Goal: Task Accomplishment & Management: Use online tool/utility

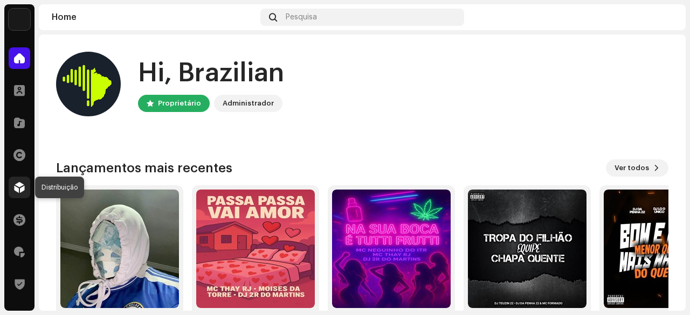
click at [22, 184] on span at bounding box center [19, 187] width 11 height 9
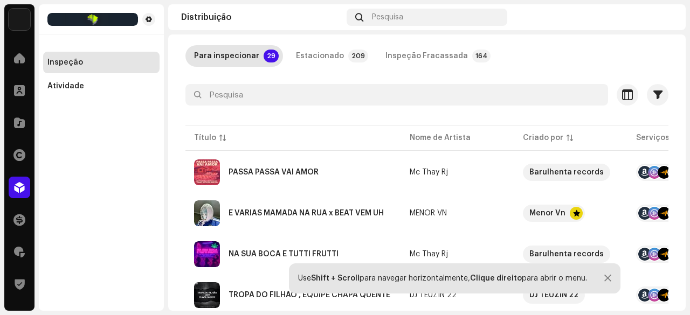
scroll to position [162, 0]
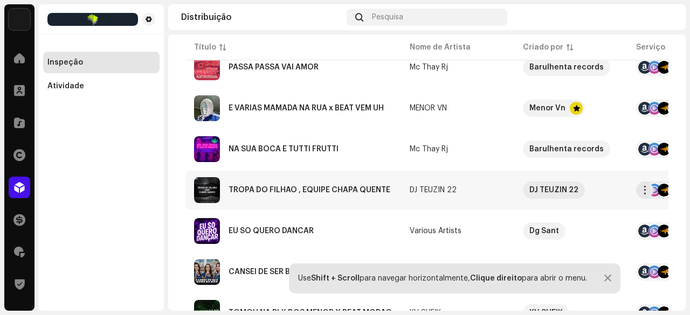
click at [277, 190] on div "TROPA DO FILHÃO , EQUIPE CHAPA QUENTE" at bounding box center [310, 191] width 162 height 8
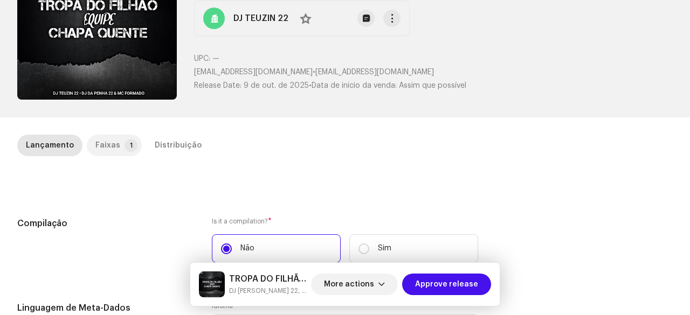
click at [113, 147] on div "Faixas" at bounding box center [107, 146] width 25 height 22
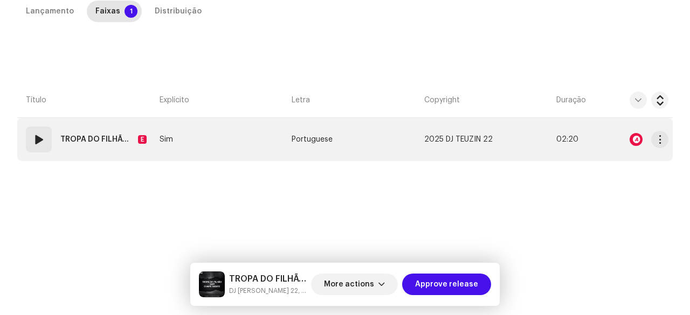
click at [35, 144] on span at bounding box center [38, 139] width 13 height 13
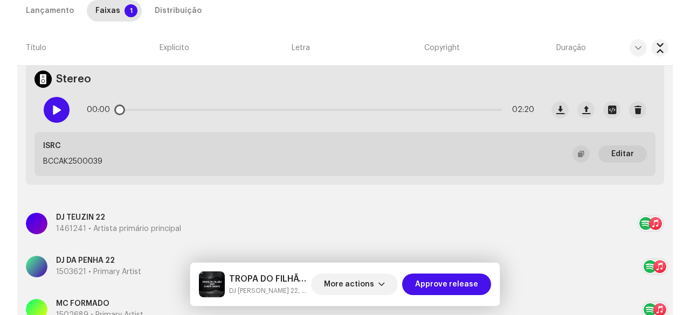
click at [58, 111] on span at bounding box center [56, 110] width 9 height 9
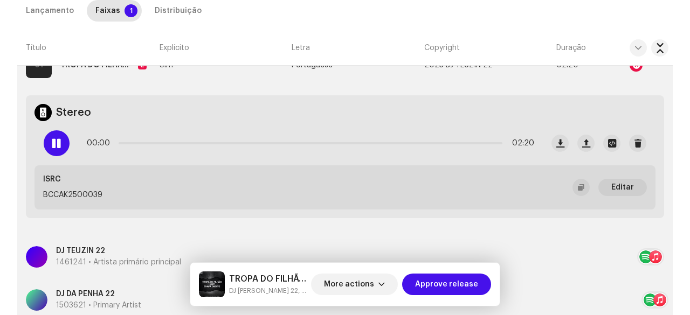
scroll to position [242, 0]
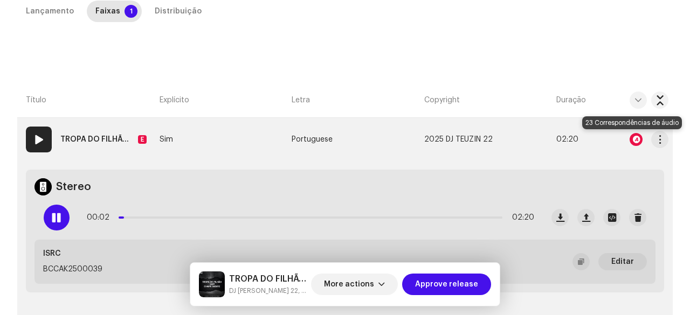
click at [630, 136] on div at bounding box center [636, 139] width 13 height 13
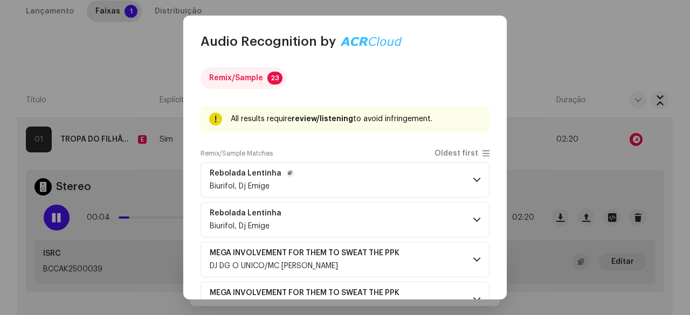
click at [315, 187] on p-accordion-header "Rebolada Lentinha Biurifol, Dj Emige" at bounding box center [345, 180] width 289 height 36
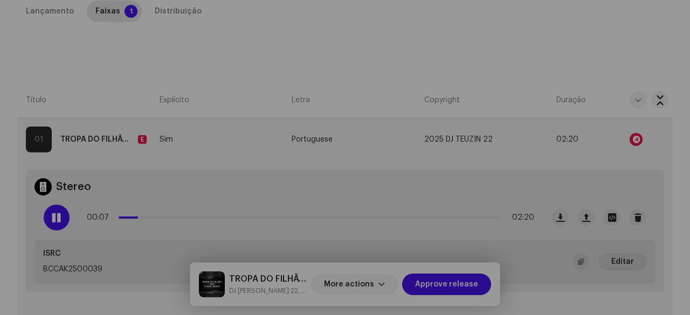
click at [47, 112] on div "Audio Recognition by Remix/Sample 23 All results require review/listening to av…" at bounding box center [345, 157] width 690 height 315
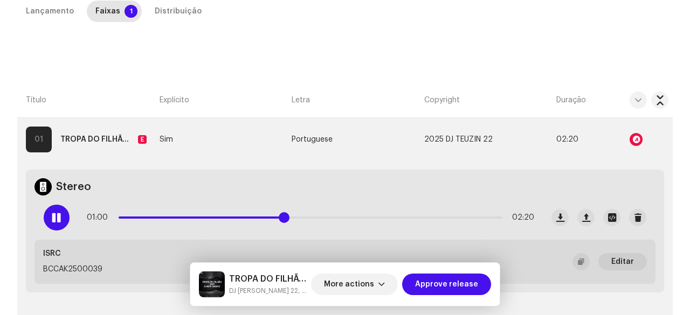
drag, startPoint x: 169, startPoint y: 218, endPoint x: 282, endPoint y: 220, distance: 113.2
click at [282, 220] on span at bounding box center [284, 217] width 11 height 11
click at [630, 140] on div at bounding box center [636, 139] width 13 height 13
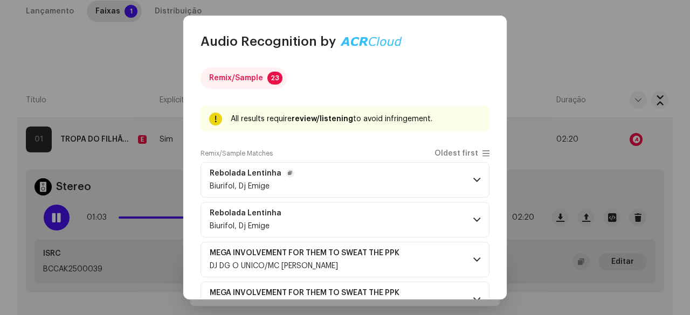
click at [354, 185] on p-accordion-header "Rebolada Lentinha Biurifol, Dj Emige" at bounding box center [345, 180] width 289 height 36
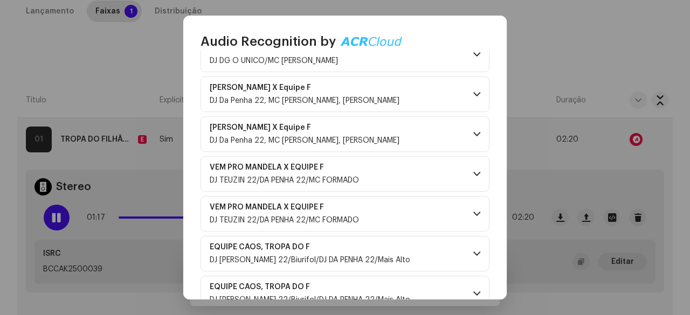
scroll to position [410, 0]
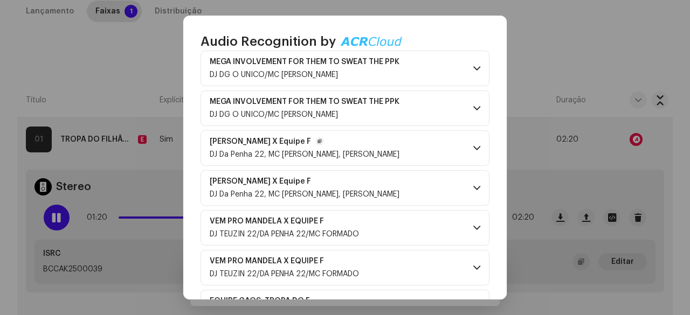
click at [319, 145] on div "[PERSON_NAME] X Equipe F DJ Da Penha 22, MC [PERSON_NAME], [PERSON_NAME]" at bounding box center [305, 148] width 190 height 22
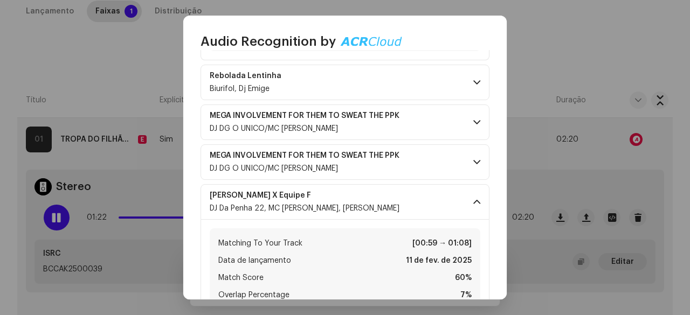
scroll to position [194, 0]
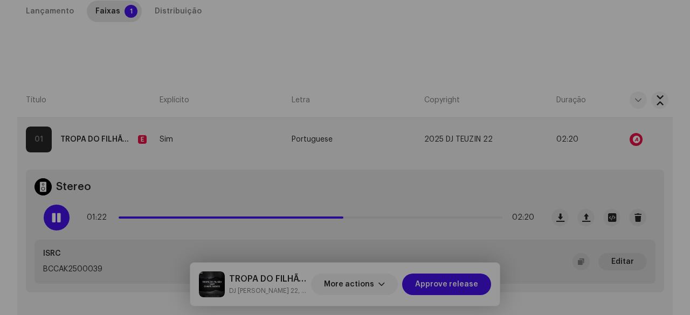
click at [115, 86] on div "Audio Recognition by Remix/Sample 23 All results require review/listening to av…" at bounding box center [345, 157] width 690 height 315
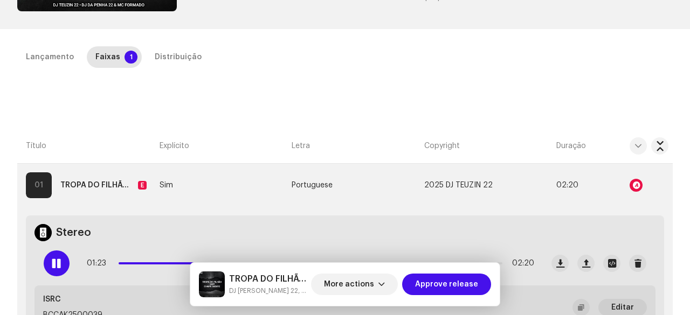
scroll to position [134, 0]
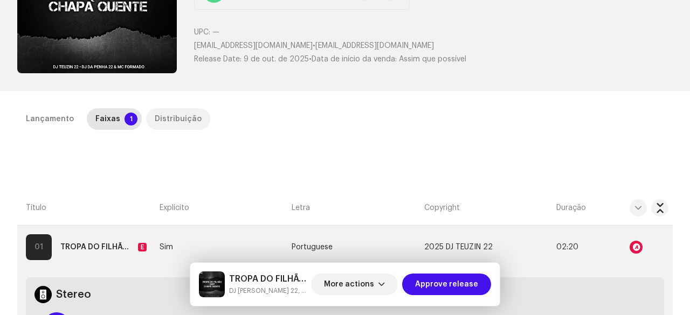
click at [173, 118] on div "Distribuição" at bounding box center [178, 119] width 47 height 22
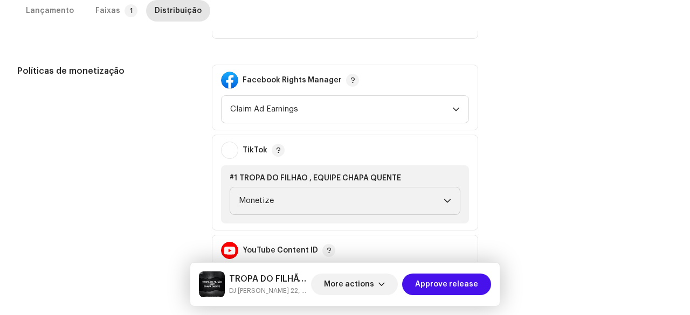
scroll to position [512, 0]
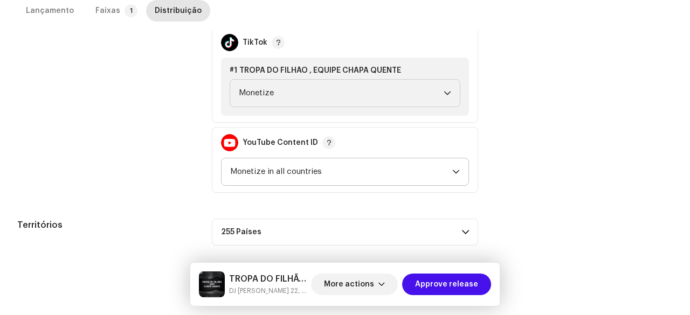
click at [272, 178] on span "Monetize in all countries" at bounding box center [341, 171] width 222 height 27
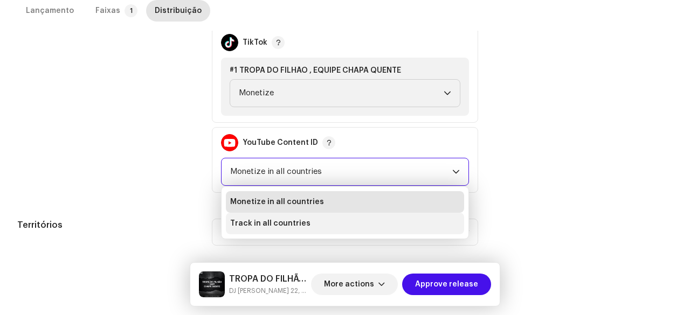
click at [249, 218] on span "Track in all countries" at bounding box center [270, 223] width 80 height 11
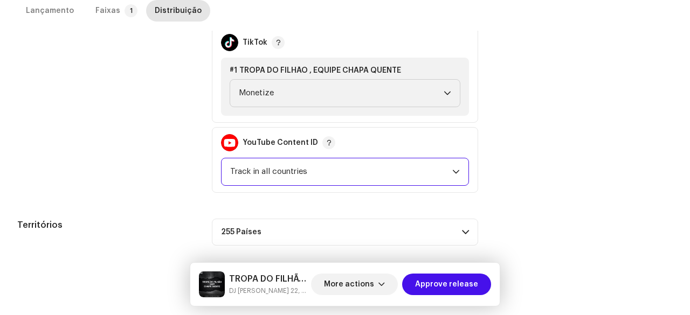
click at [174, 190] on div "Políticas de monetização" at bounding box center [105, 75] width 177 height 236
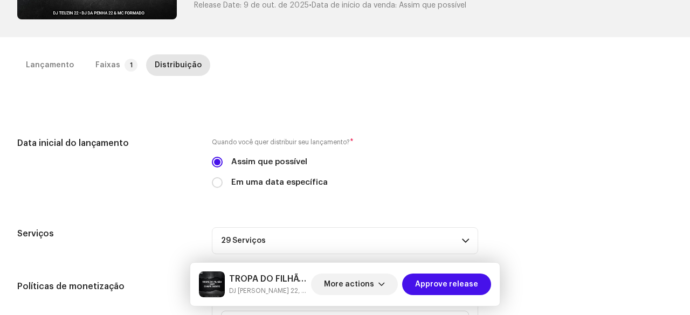
scroll to position [134, 0]
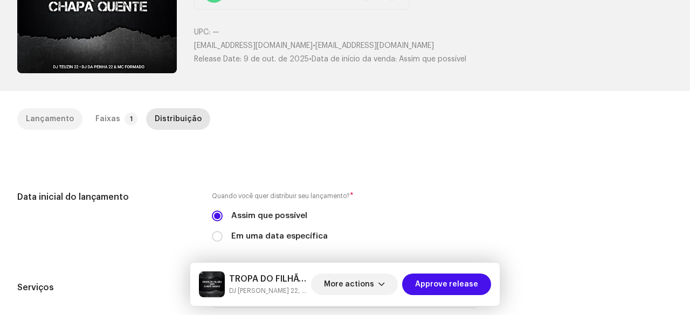
click at [49, 114] on div "Lançamento" at bounding box center [50, 119] width 48 height 22
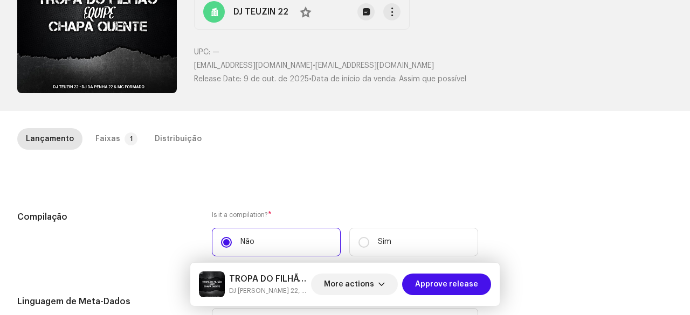
scroll to position [6, 0]
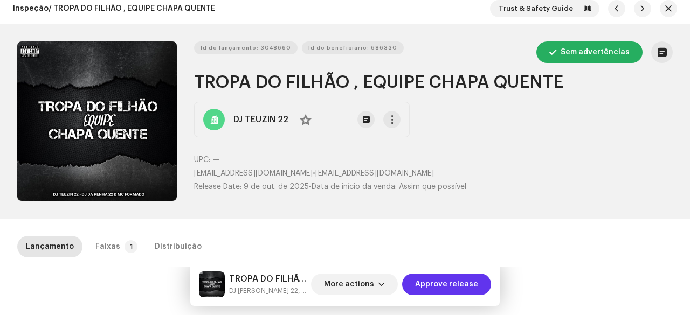
click at [441, 286] on span "Approve release" at bounding box center [446, 285] width 63 height 22
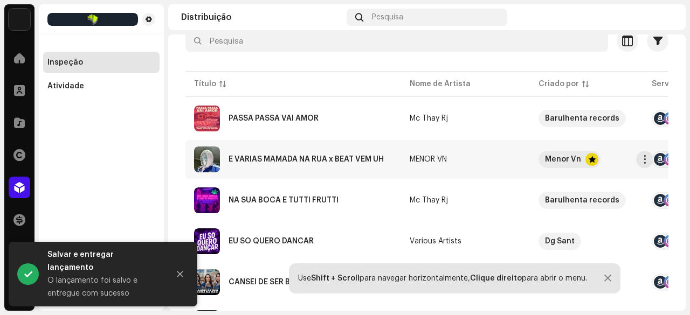
scroll to position [162, 0]
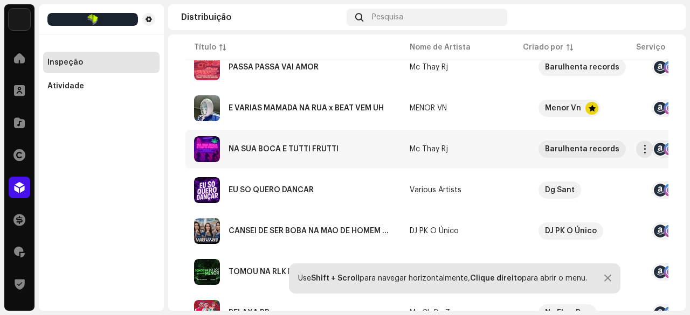
click at [280, 150] on div "NA SUA BOCA E TUTTI FRUTTI" at bounding box center [284, 150] width 110 height 8
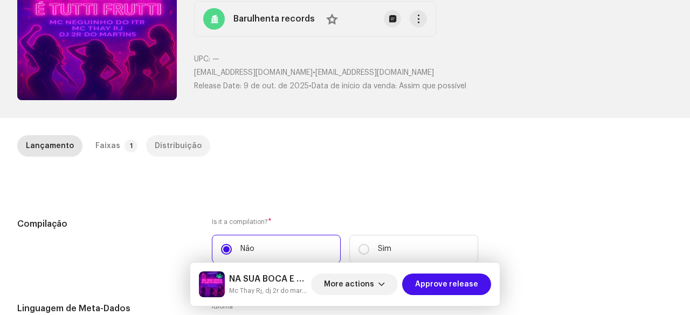
scroll to position [108, 0]
click at [125, 143] on p-badge "1" at bounding box center [131, 145] width 13 height 13
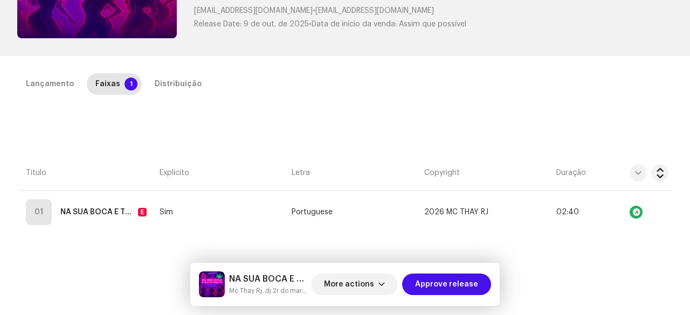
scroll to position [242, 0]
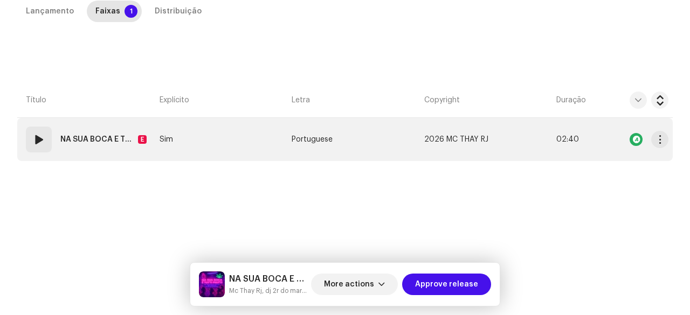
click at [33, 142] on span at bounding box center [38, 139] width 13 height 13
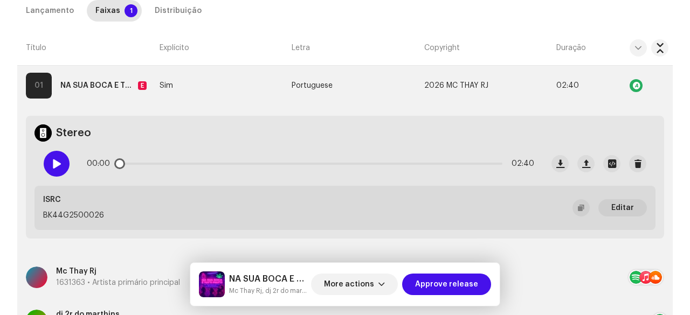
click at [55, 170] on div at bounding box center [57, 164] width 26 height 26
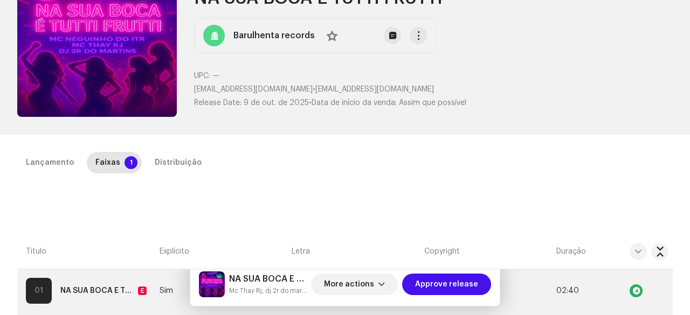
scroll to position [80, 0]
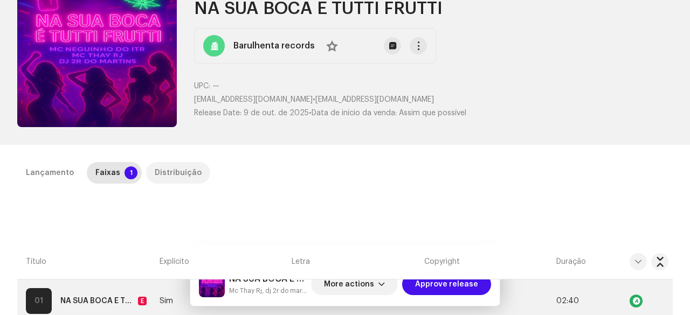
click at [155, 170] on div "Distribuição" at bounding box center [178, 173] width 47 height 22
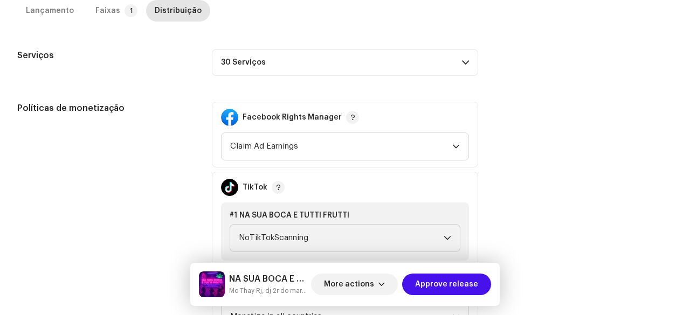
scroll to position [350, 0]
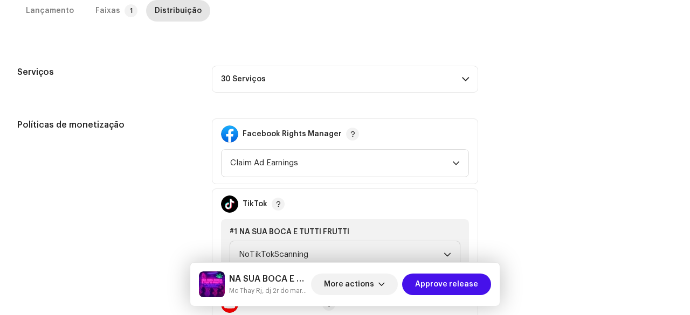
click at [264, 82] on p-accordion-header "30 Serviços" at bounding box center [345, 79] width 266 height 27
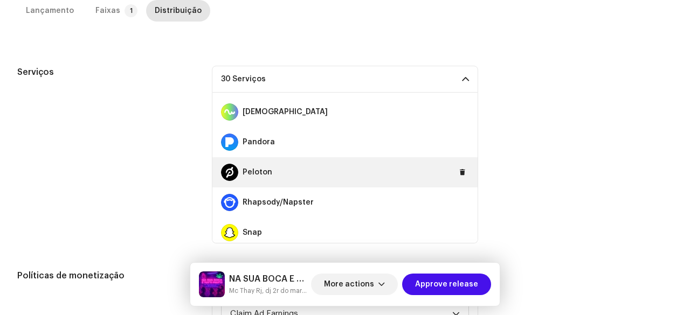
scroll to position [647, 0]
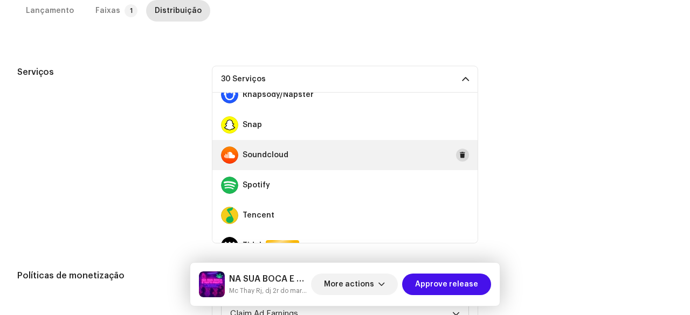
click at [456, 153] on button at bounding box center [462, 155] width 13 height 13
click at [162, 154] on div "Serviços" at bounding box center [105, 155] width 177 height 178
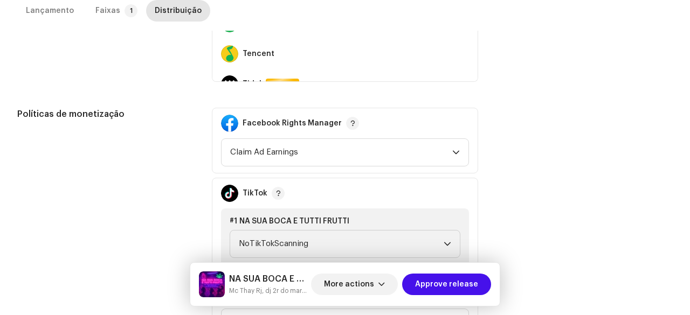
scroll to position [619, 0]
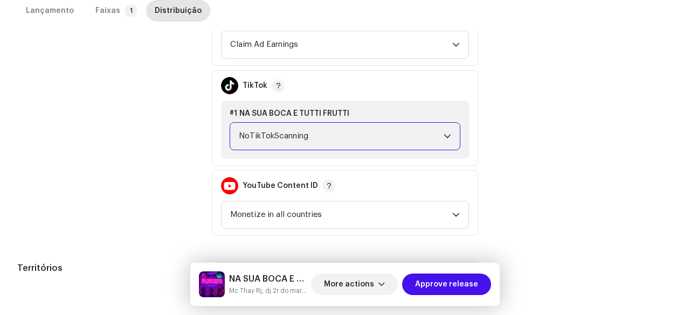
click at [268, 142] on span "NoTikTokScanning" at bounding box center [341, 136] width 205 height 27
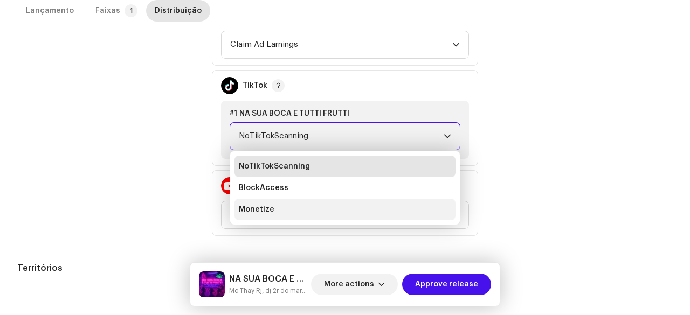
click at [256, 208] on span "Monetize" at bounding box center [257, 209] width 36 height 11
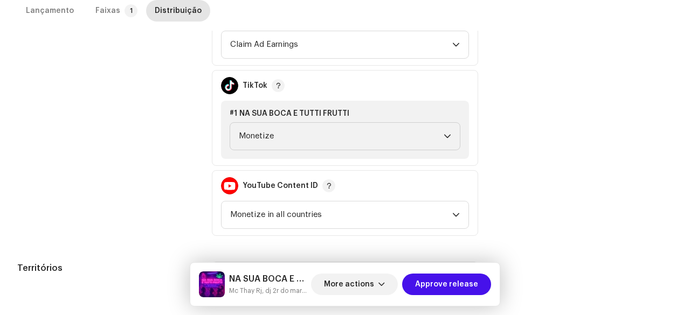
click at [163, 187] on div "Políticas de monetização" at bounding box center [105, 118] width 177 height 236
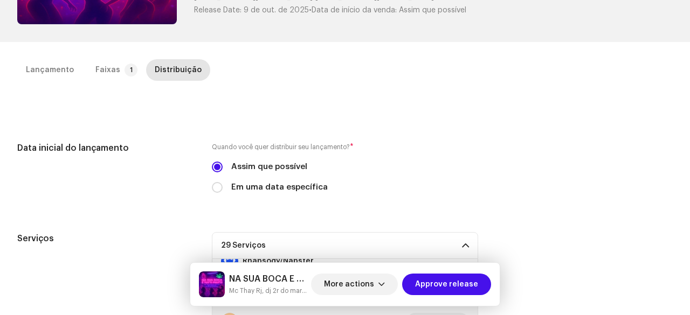
scroll to position [129, 0]
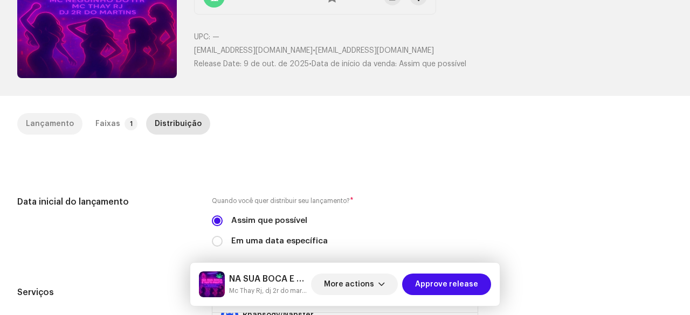
click at [65, 126] on div "Lançamento" at bounding box center [50, 124] width 48 height 22
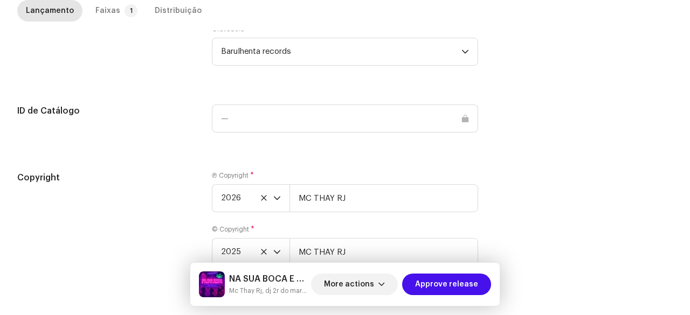
scroll to position [1192, 0]
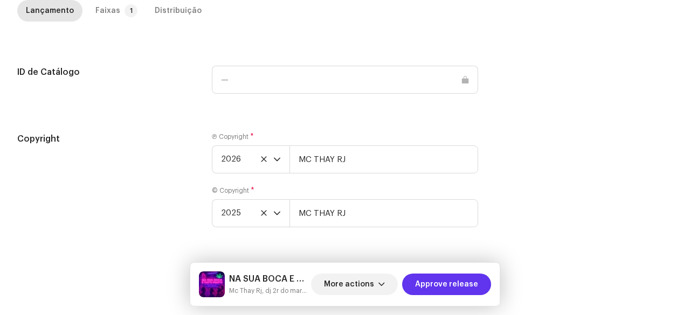
click at [454, 286] on span "Approve release" at bounding box center [446, 285] width 63 height 22
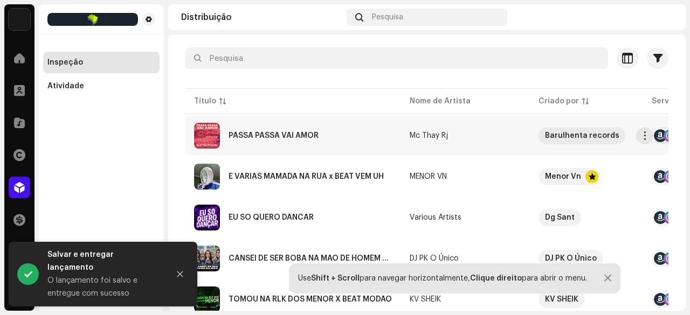
scroll to position [108, 0]
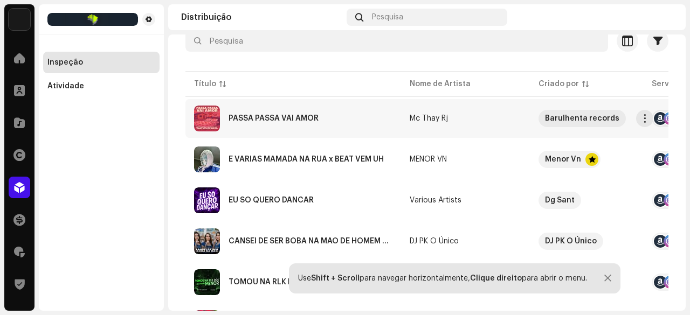
click at [285, 118] on div "PASSA PASSA VAI AMOR" at bounding box center [274, 119] width 90 height 8
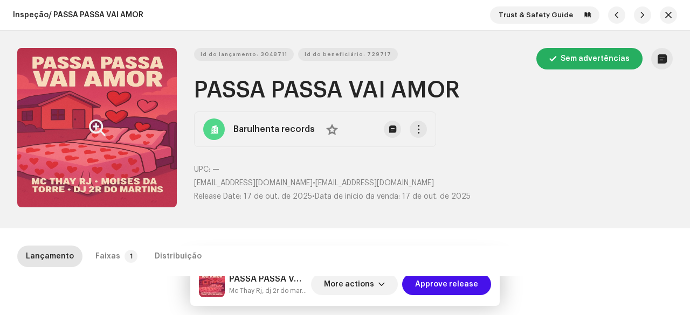
scroll to position [54, 0]
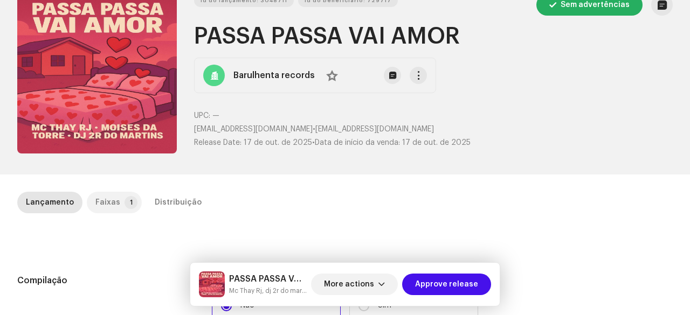
click at [115, 198] on p-tab "Faixas 1" at bounding box center [114, 203] width 55 height 22
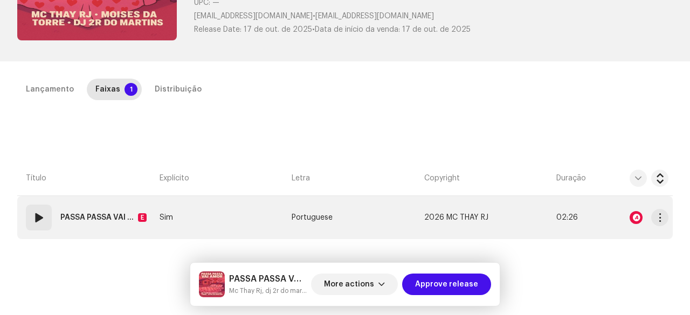
scroll to position [216, 0]
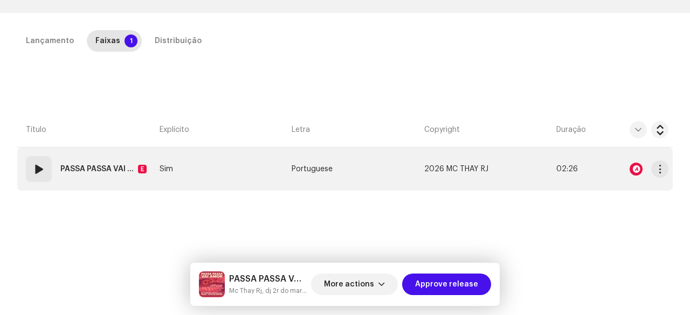
click at [44, 165] on span at bounding box center [38, 169] width 13 height 13
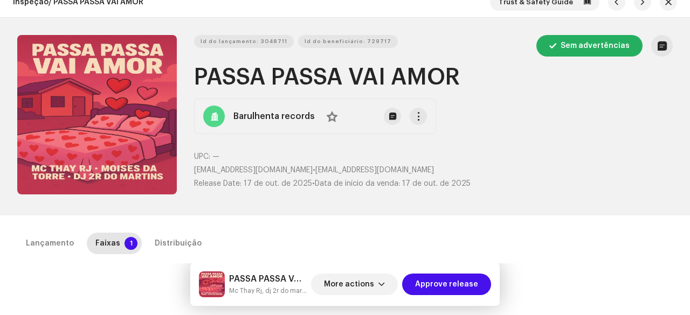
scroll to position [0, 0]
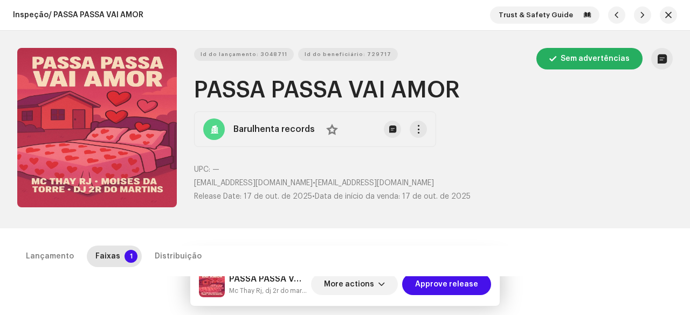
click at [663, 19] on button "button" at bounding box center [668, 14] width 17 height 17
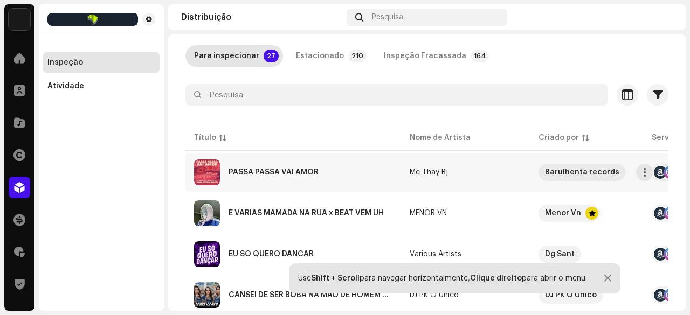
scroll to position [108, 0]
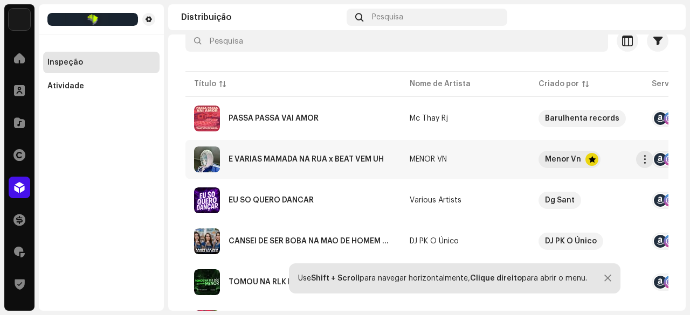
click at [300, 162] on div "É VARIAS MAMADA NA RUA x BEAT VEM UH" at bounding box center [306, 160] width 155 height 8
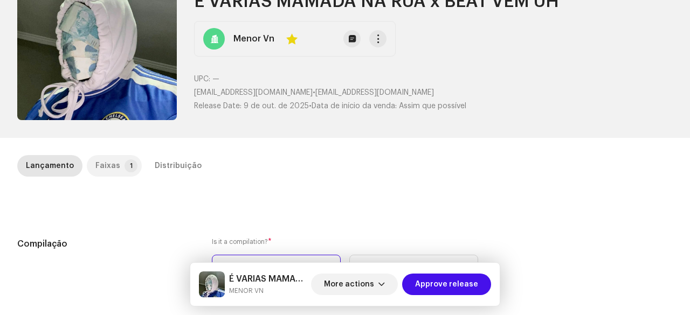
click at [110, 165] on div "Faixas" at bounding box center [107, 166] width 25 height 22
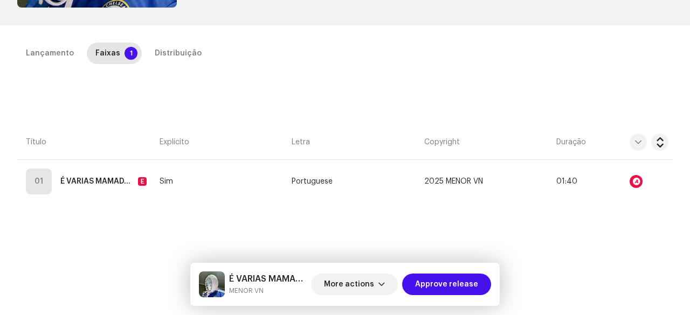
scroll to position [242, 0]
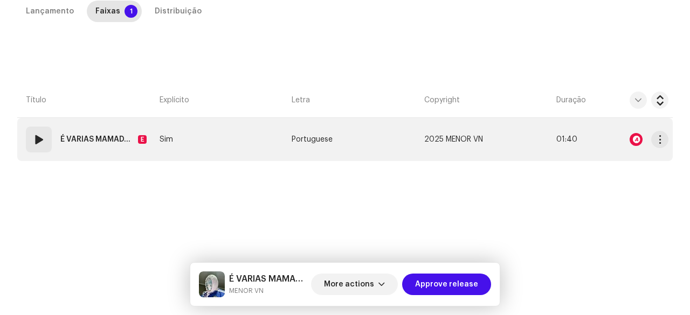
click at [40, 141] on span at bounding box center [38, 139] width 13 height 13
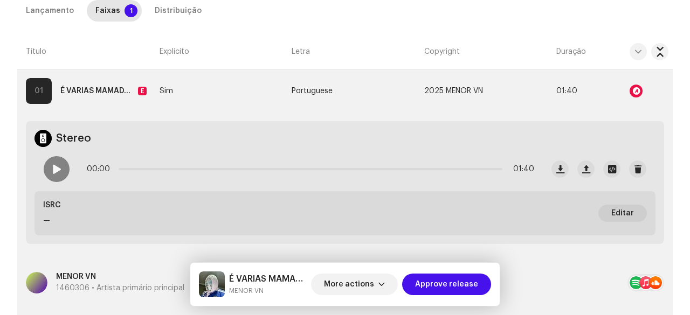
scroll to position [335, 0]
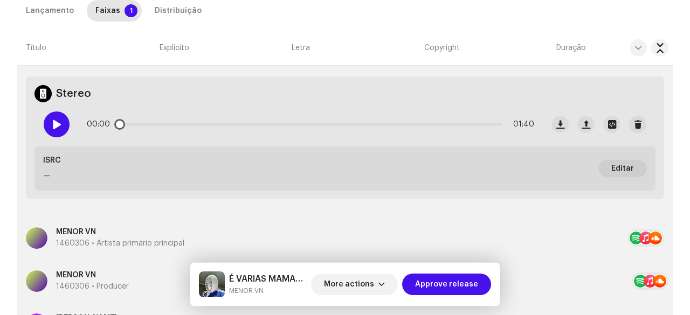
click at [65, 129] on div at bounding box center [57, 125] width 26 height 26
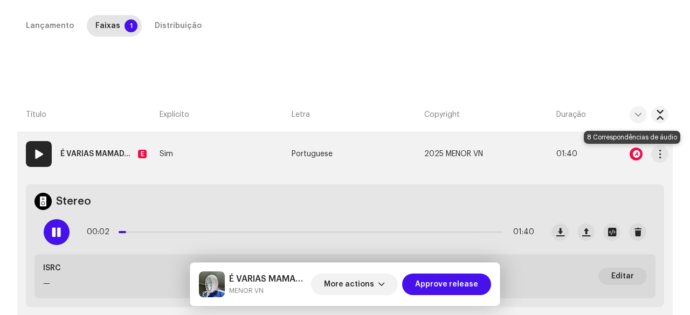
click at [631, 151] on div at bounding box center [636, 154] width 13 height 13
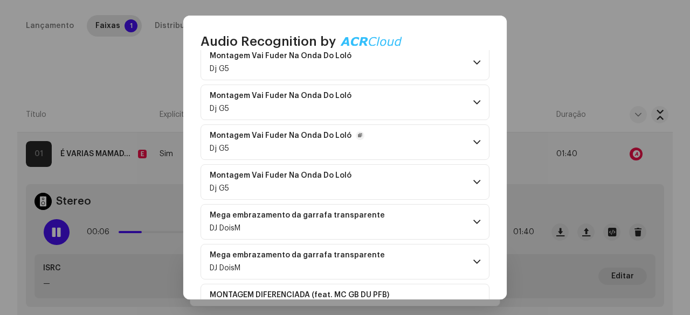
scroll to position [30, 0]
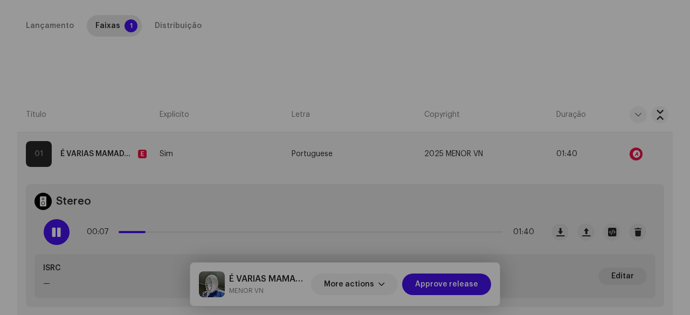
click at [43, 237] on div "Audio Recognition by Remix/Sample 8 All results require review/listening to avo…" at bounding box center [345, 157] width 690 height 315
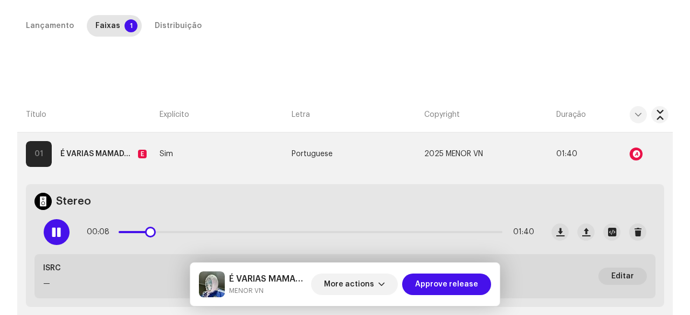
drag, startPoint x: 58, startPoint y: 236, endPoint x: 119, endPoint y: 242, distance: 60.7
click at [58, 236] on span at bounding box center [56, 232] width 9 height 9
click at [60, 236] on span at bounding box center [56, 232] width 9 height 9
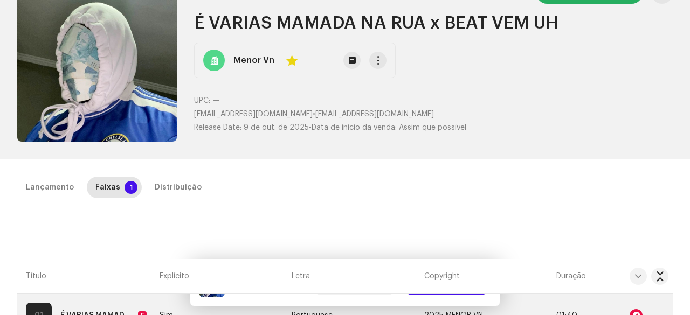
scroll to position [0, 0]
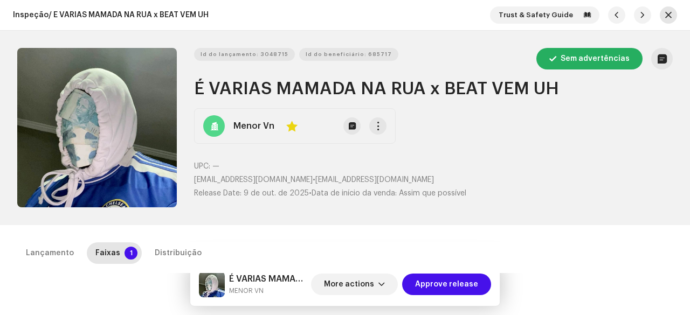
click at [665, 13] on span "button" at bounding box center [668, 15] width 6 height 9
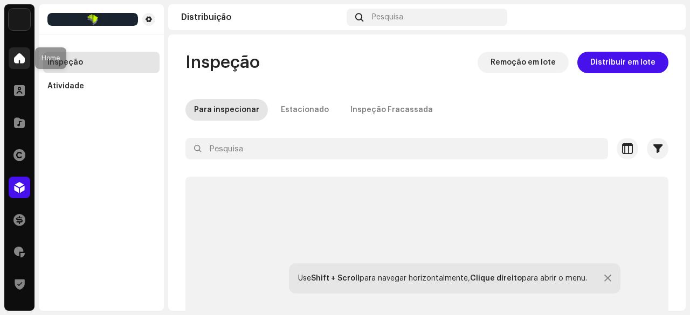
click at [24, 62] on span at bounding box center [19, 58] width 11 height 9
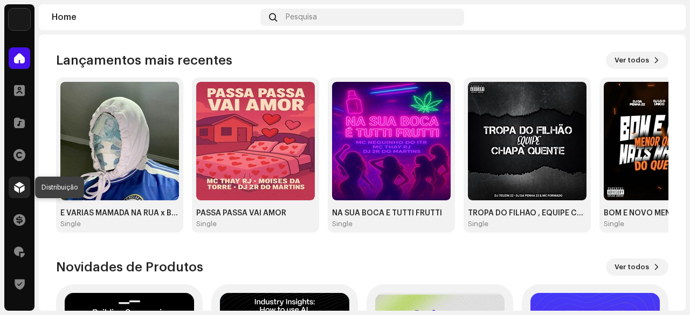
click at [26, 181] on div at bounding box center [20, 188] width 22 height 22
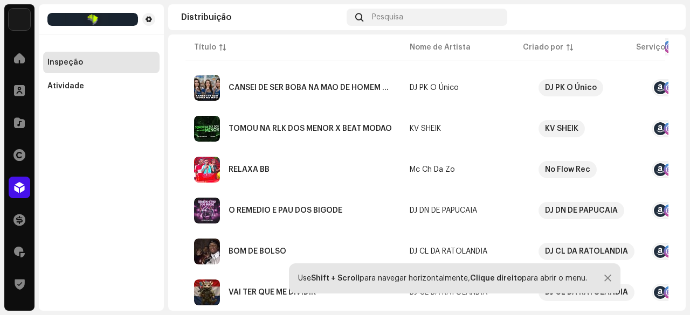
scroll to position [270, 0]
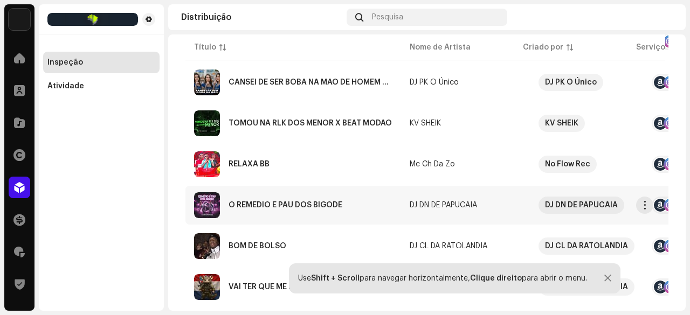
click at [302, 206] on div "O REMEDIO É PAU DOS BIGODE" at bounding box center [286, 206] width 114 height 8
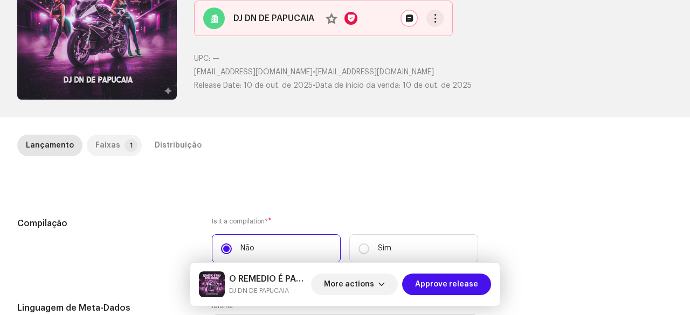
click at [109, 143] on div "Faixas" at bounding box center [107, 146] width 25 height 22
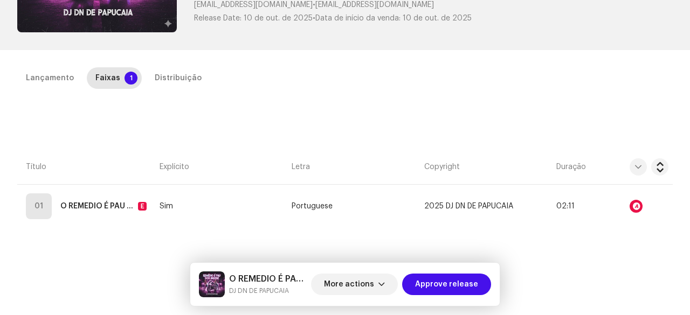
scroll to position [242, 0]
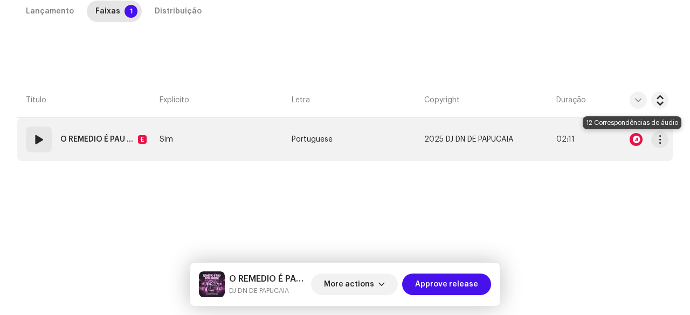
click at [632, 137] on div at bounding box center [636, 139] width 13 height 13
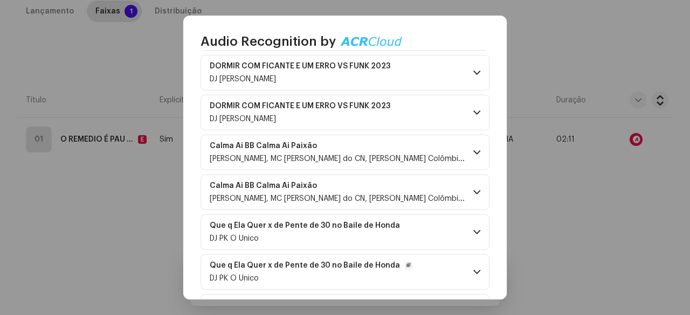
scroll to position [216, 0]
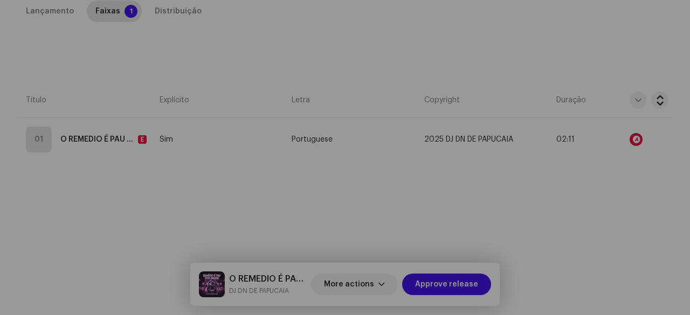
click at [96, 195] on div "Audio Recognition by Remix/Sample 12 Speech ! All results require review/listen…" at bounding box center [345, 157] width 690 height 315
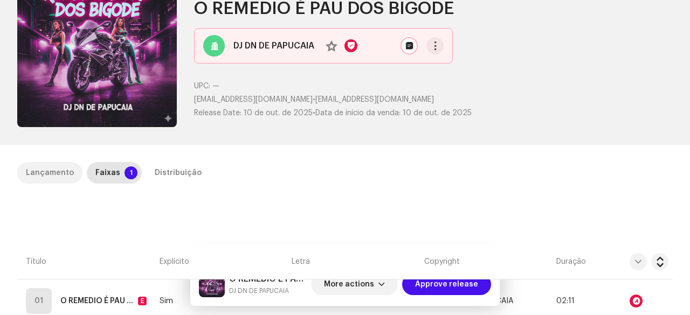
click at [50, 163] on div "Lançamento" at bounding box center [50, 173] width 48 height 22
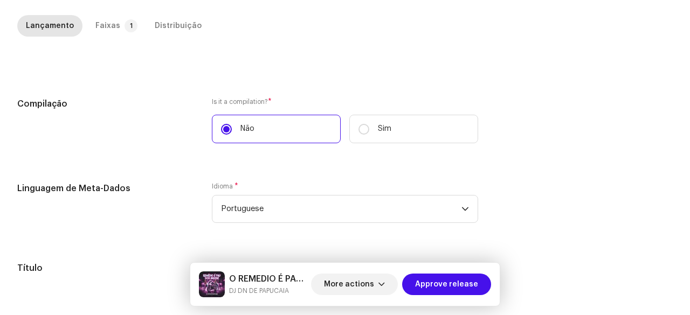
scroll to position [134, 0]
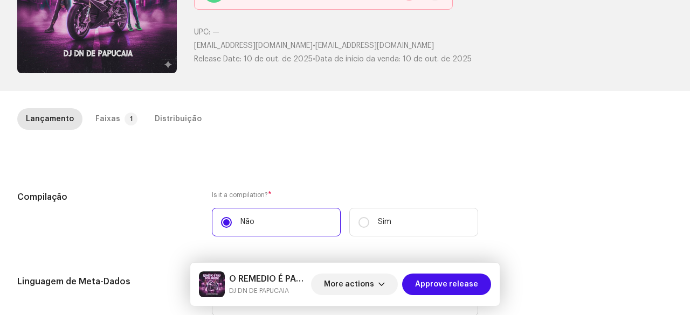
click at [102, 108] on div "Faixas" at bounding box center [107, 119] width 25 height 22
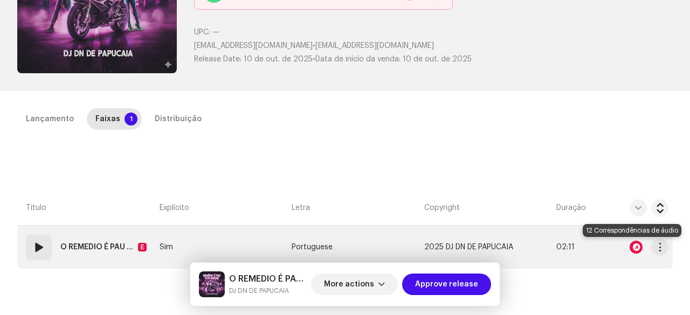
click at [630, 244] on div at bounding box center [636, 247] width 13 height 13
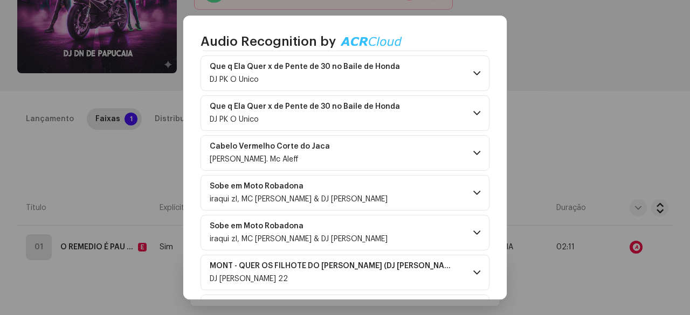
scroll to position [323, 0]
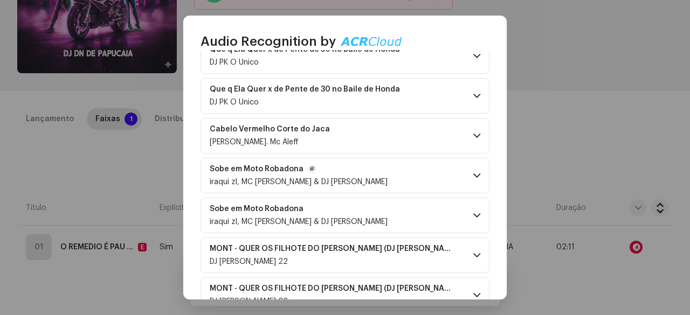
click at [343, 178] on span "iraqui zl, MC [PERSON_NAME] & DJ [PERSON_NAME]" at bounding box center [299, 182] width 178 height 8
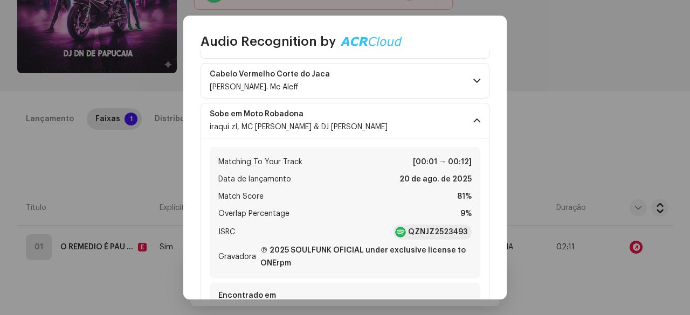
scroll to position [365, 0]
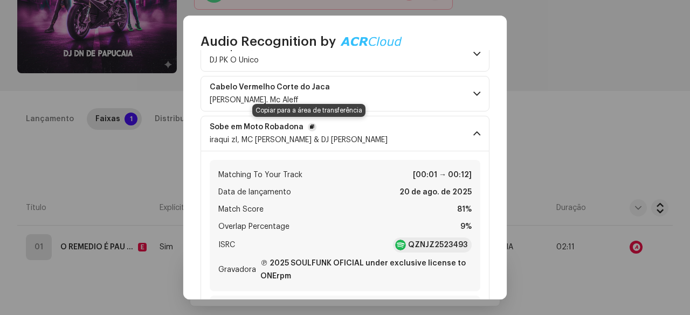
click at [310, 124] on span "button" at bounding box center [312, 127] width 4 height 9
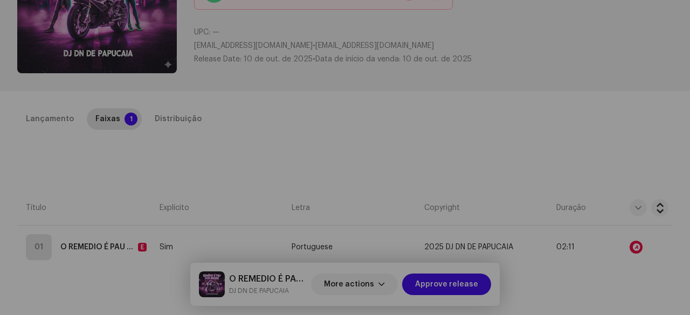
click at [85, 178] on div "Audio Recognition by Remix/Sample 12 Speech ! All results require review/listen…" at bounding box center [345, 157] width 690 height 315
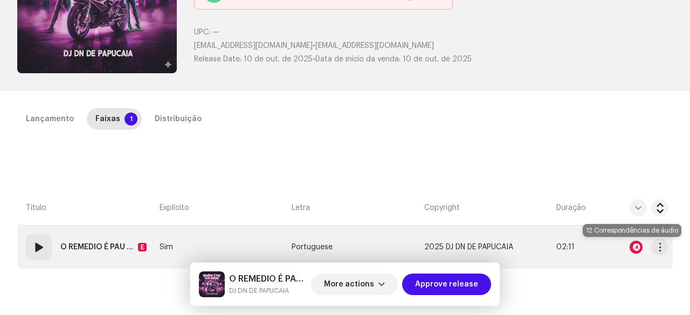
click at [631, 246] on div at bounding box center [636, 247] width 13 height 13
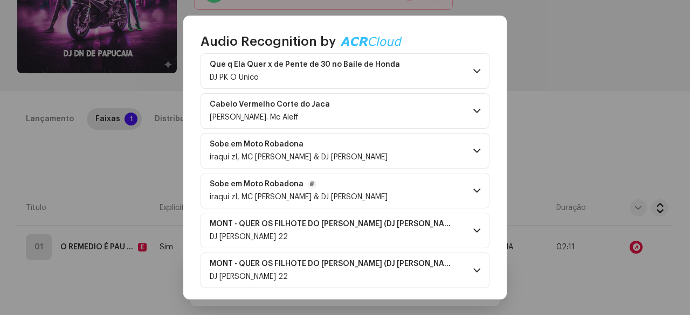
scroll to position [350, 0]
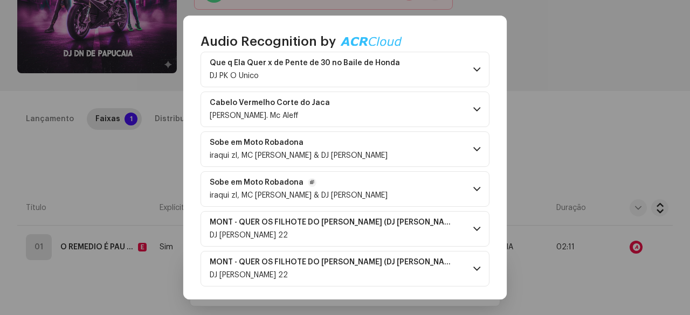
click at [423, 187] on p-accordion-header "Sobe em Moto Robadona iraqui zl, MC [PERSON_NAME] & DJ [PERSON_NAME]" at bounding box center [345, 189] width 289 height 36
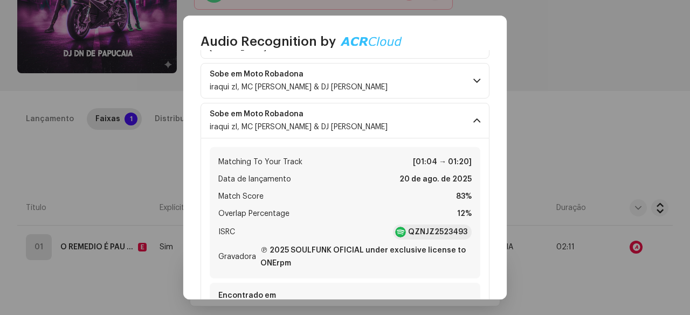
scroll to position [458, 0]
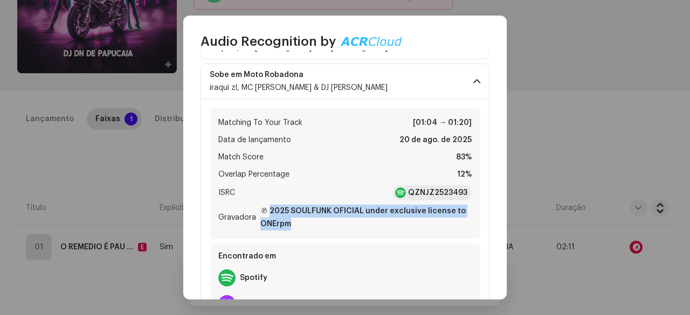
drag, startPoint x: 309, startPoint y: 222, endPoint x: 266, endPoint y: 208, distance: 45.5
click at [266, 208] on strong "℗ 2025 SOULFUNK OFICIAL under exclusive license to ONErpm" at bounding box center [365, 218] width 211 height 26
copy strong "2025 SOULFUNK OFICIAL under exclusive license to ONErpm"
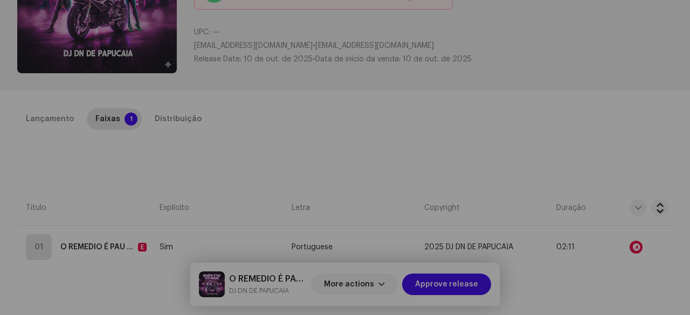
click at [100, 160] on div "Audio Recognition by Remix/Sample 12 Speech ! All results require review/listen…" at bounding box center [345, 157] width 690 height 315
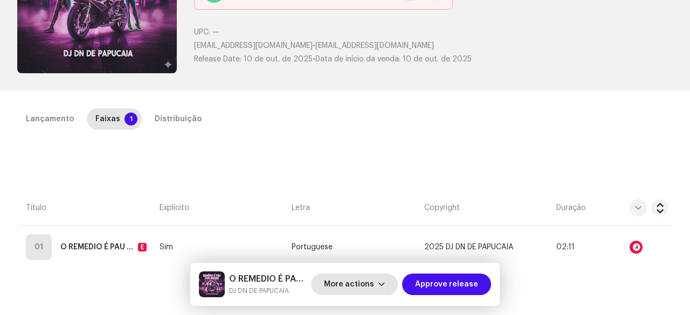
click at [360, 280] on span "More actions" at bounding box center [349, 285] width 50 height 22
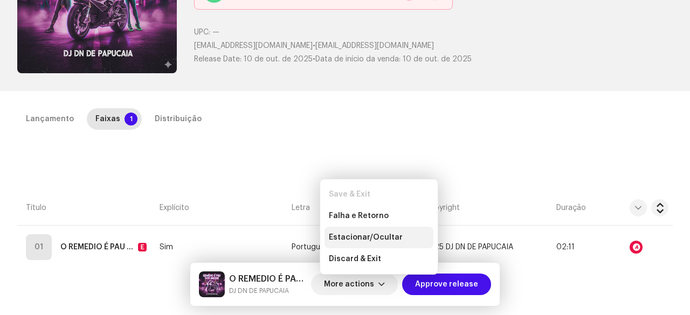
click at [375, 237] on span "Estacionar/Ocultar" at bounding box center [366, 237] width 74 height 9
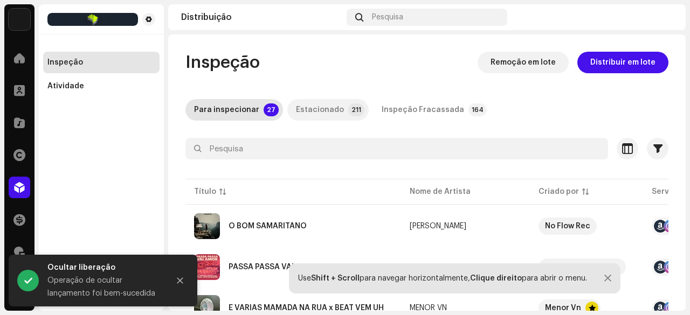
click at [298, 107] on div "Estacionado" at bounding box center [320, 110] width 48 height 22
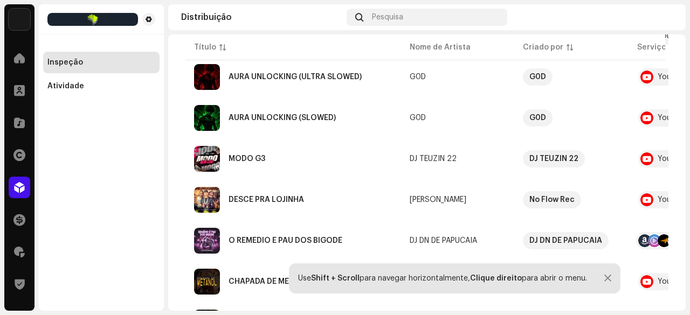
scroll to position [377, 0]
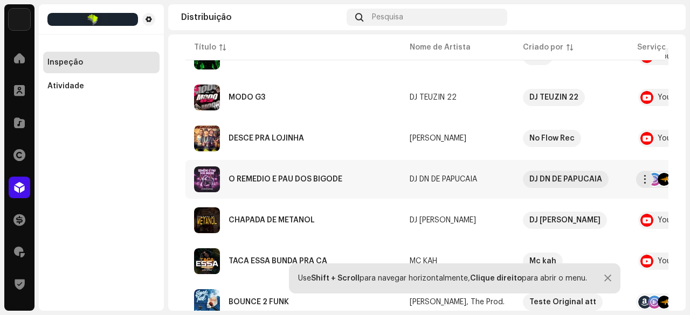
click at [308, 179] on div "O REMEDIO É PAU DOS BIGODE" at bounding box center [286, 180] width 114 height 8
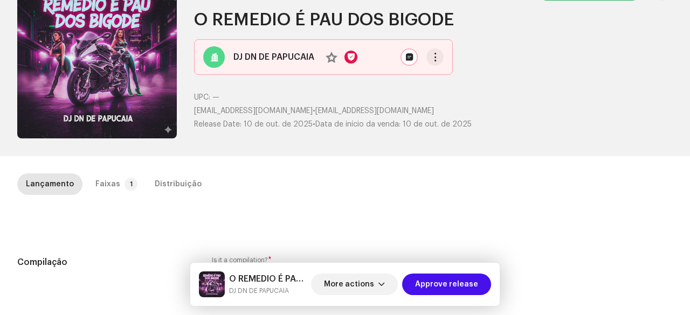
scroll to position [108, 0]
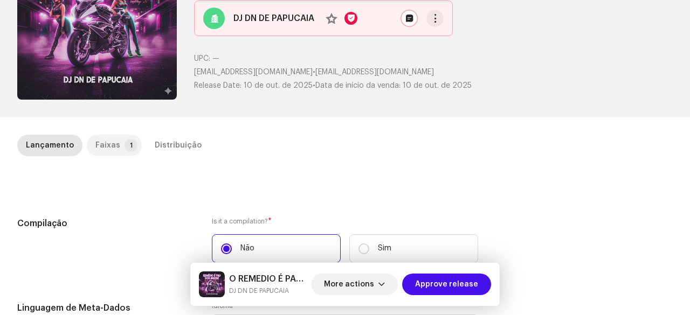
click at [106, 146] on div "Faixas" at bounding box center [107, 146] width 25 height 22
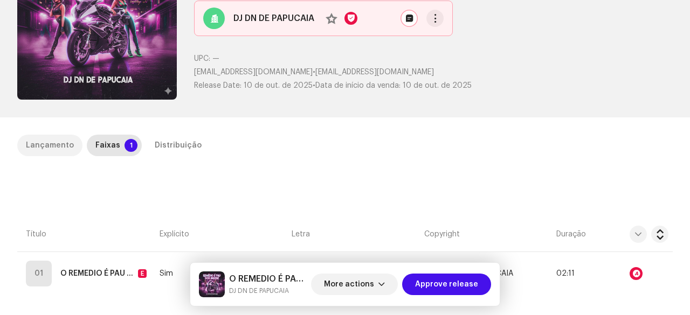
click at [67, 141] on div "Lançamento" at bounding box center [50, 146] width 48 height 22
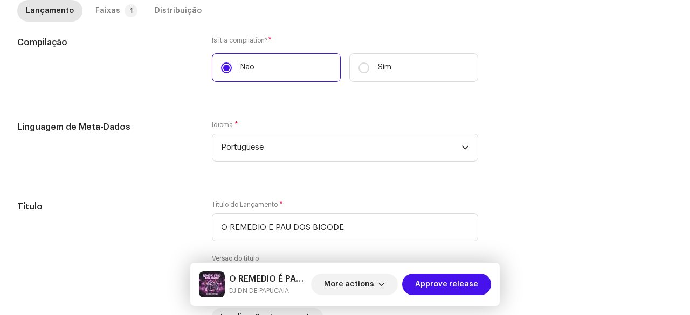
scroll to position [162, 0]
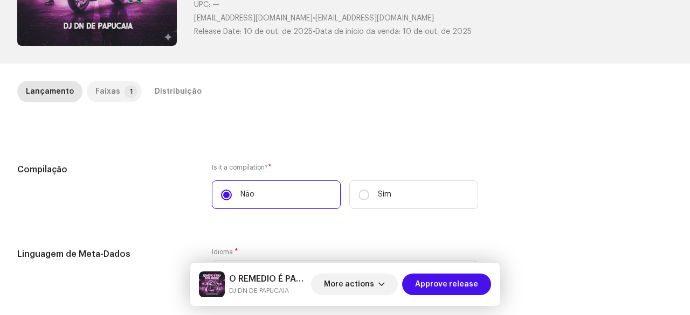
click at [104, 96] on div "Faixas" at bounding box center [107, 92] width 25 height 22
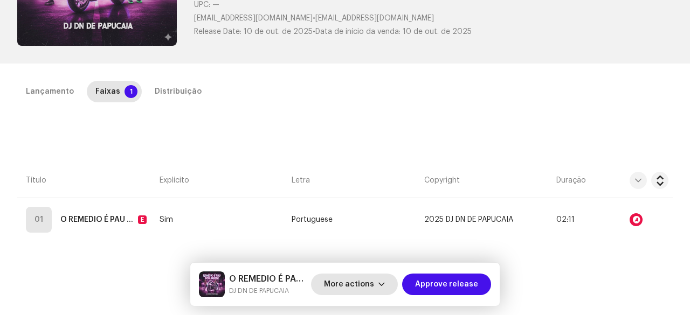
click at [384, 287] on span "button" at bounding box center [381, 284] width 6 height 9
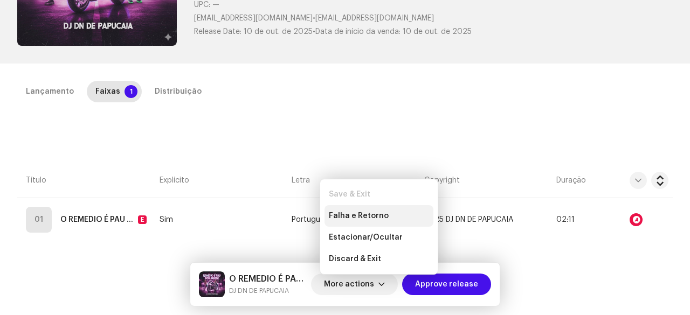
click at [367, 217] on span "Falha e Retorno" at bounding box center [359, 216] width 60 height 9
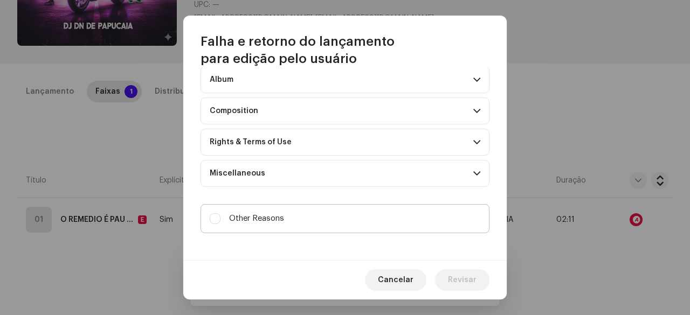
click at [222, 219] on div "Other Reasons" at bounding box center [247, 219] width 74 height 12
click at [220, 219] on input "Other Reasons" at bounding box center [215, 218] width 11 height 11
checkbox input "true"
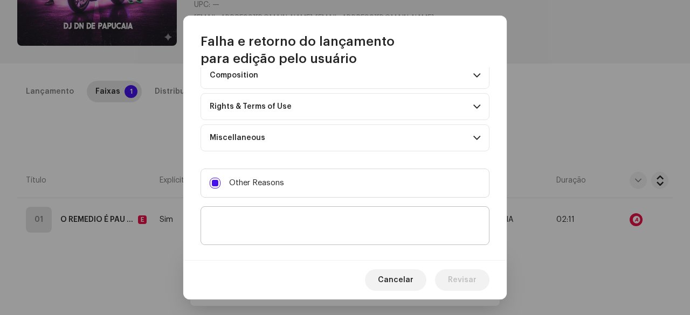
scroll to position [183, 0]
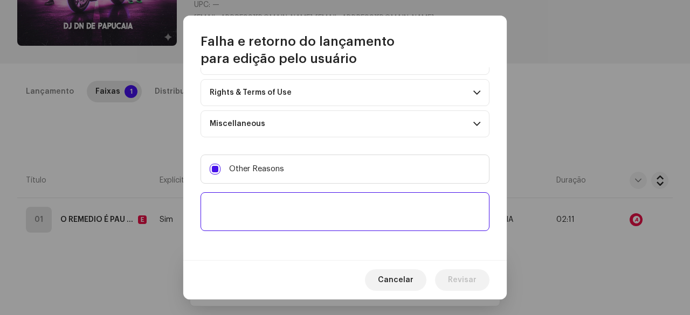
click at [246, 200] on textarea at bounding box center [345, 211] width 289 height 39
paste textarea "The submission has been rejected as it contains excerpts from the song "Sobe em…"
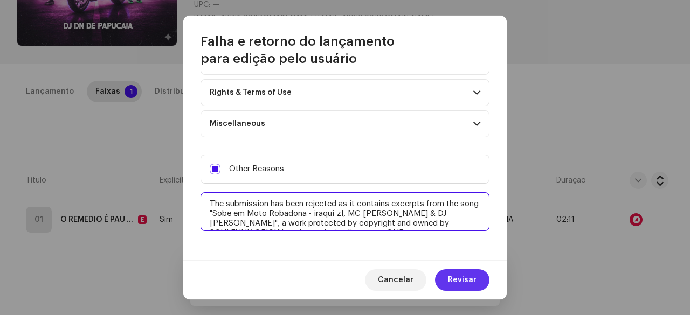
type textarea "The submission has been rejected as it contains excerpts from the song "Sobe em…"
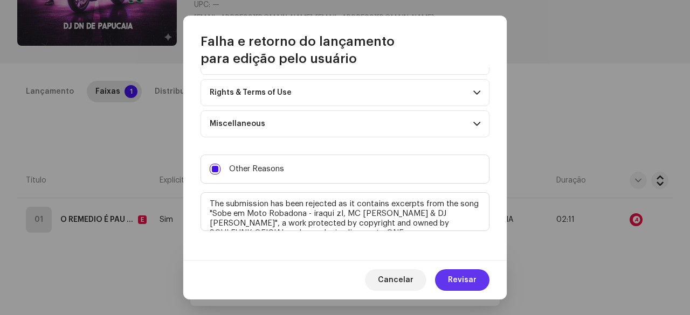
click at [455, 280] on span "Revisar" at bounding box center [462, 281] width 29 height 22
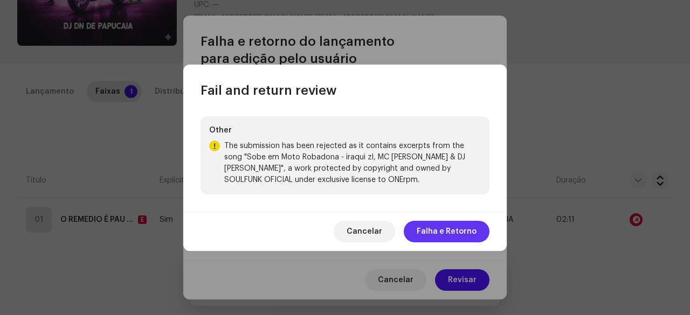
click at [456, 234] on span "Falha e Retorno" at bounding box center [447, 232] width 60 height 22
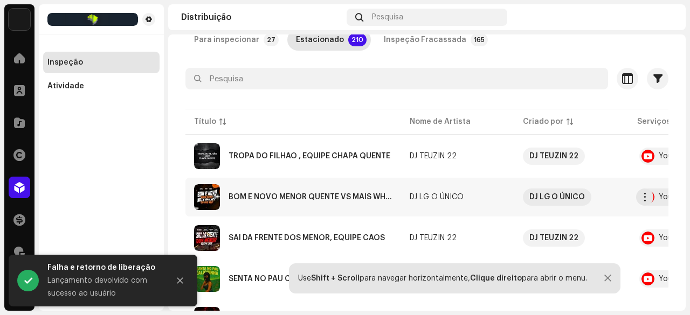
scroll to position [54, 0]
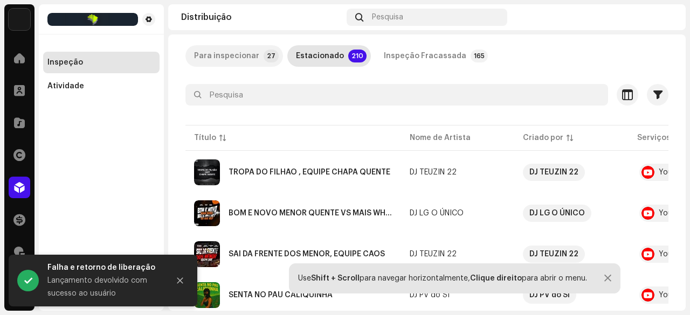
click at [234, 47] on div "Para inspecionar" at bounding box center [226, 56] width 65 height 22
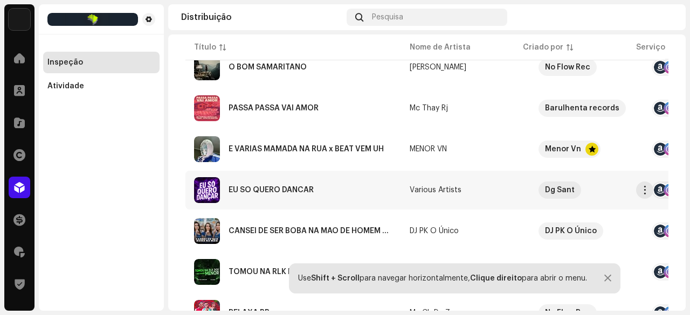
scroll to position [270, 0]
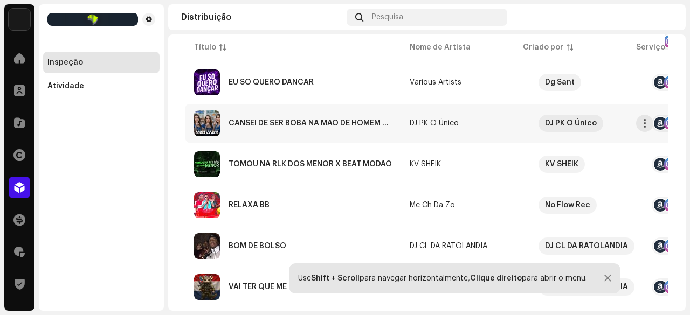
click at [293, 126] on div "CANSEI DE SER BOBA NA MÃO DE HOMEM SAFADO" at bounding box center [311, 124] width 164 height 8
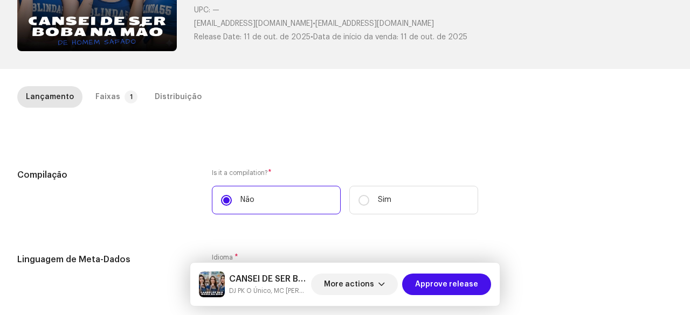
scroll to position [162, 0]
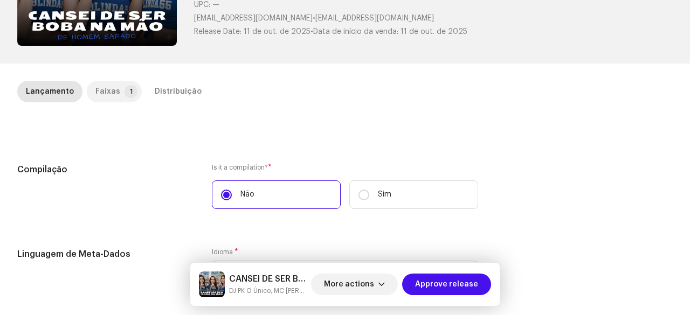
click at [116, 95] on p-tab "Faixas 1" at bounding box center [114, 92] width 55 height 22
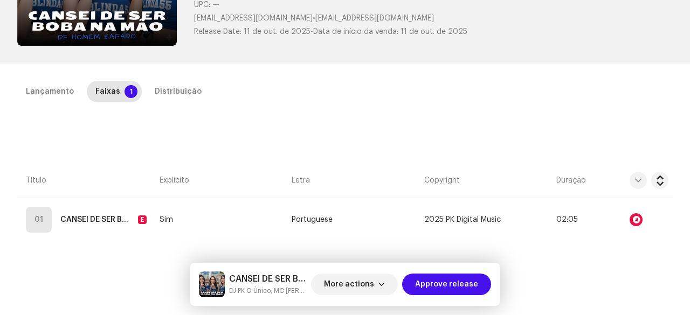
scroll to position [242, 0]
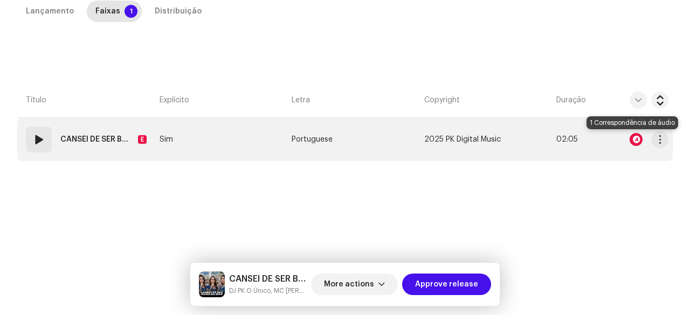
click at [633, 140] on div at bounding box center [636, 139] width 13 height 13
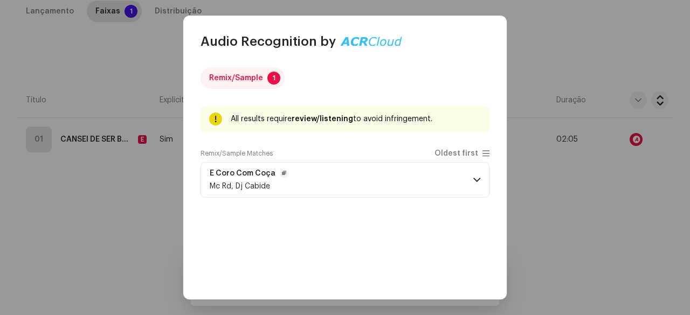
click at [295, 181] on p-accordion-header "É Coro Com Coça Mc Rd, Dj Cabide" at bounding box center [345, 180] width 289 height 36
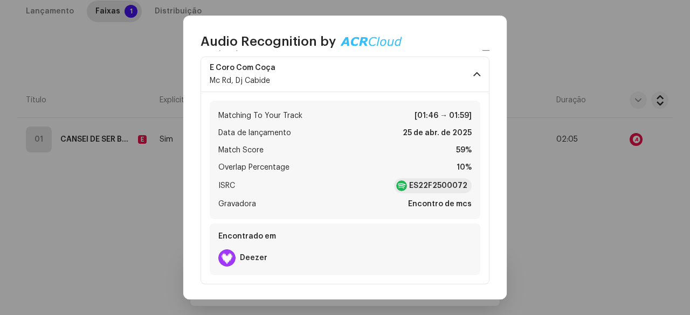
scroll to position [108, 0]
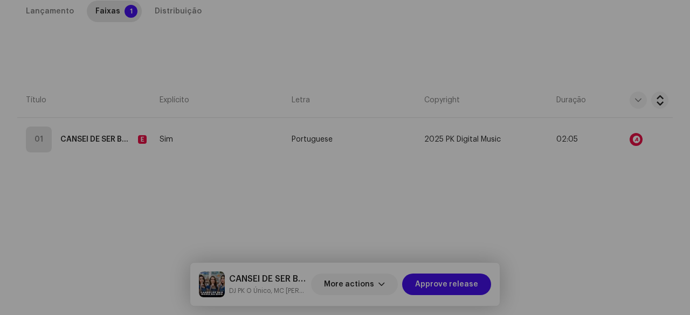
click at [140, 205] on div "Audio Recognition by Remix/Sample 1 All results require review/listening to avo…" at bounding box center [345, 157] width 690 height 315
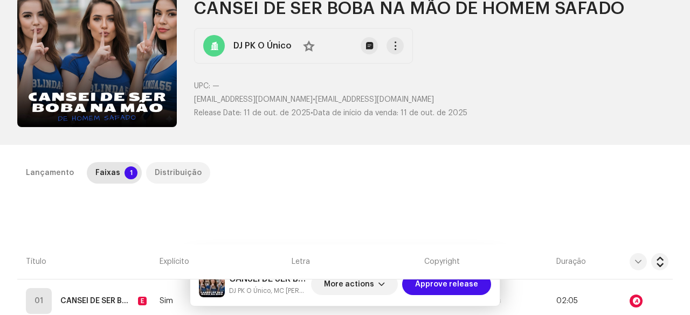
click at [169, 165] on div "Distribuição" at bounding box center [178, 173] width 47 height 22
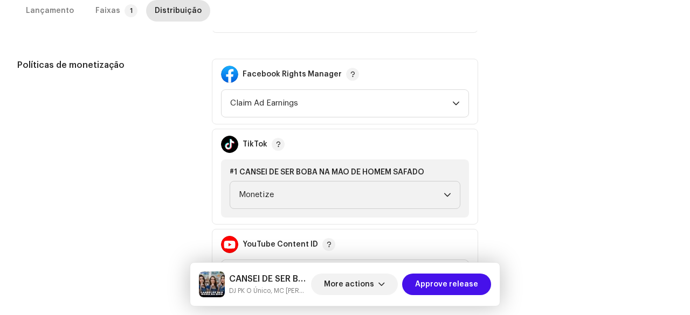
scroll to position [703, 0]
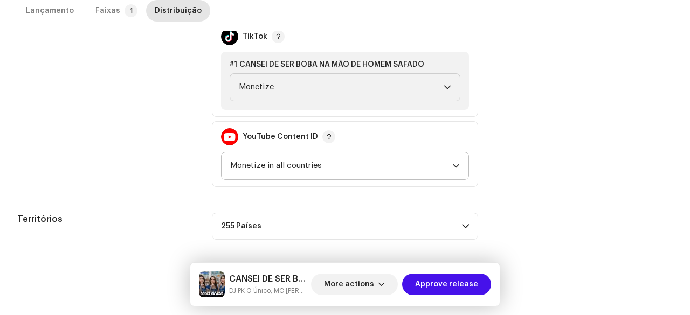
click at [240, 173] on span "Monetize in all countries" at bounding box center [341, 166] width 222 height 27
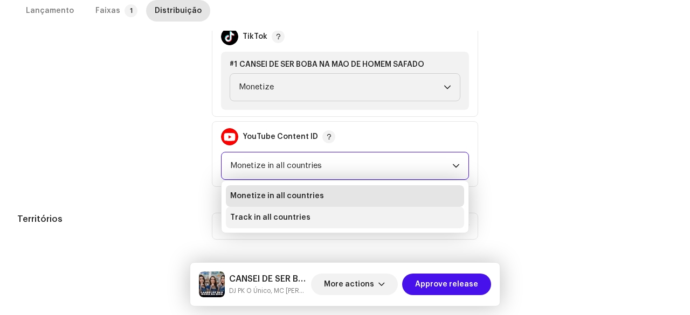
click at [254, 215] on span "Track in all countries" at bounding box center [270, 217] width 80 height 11
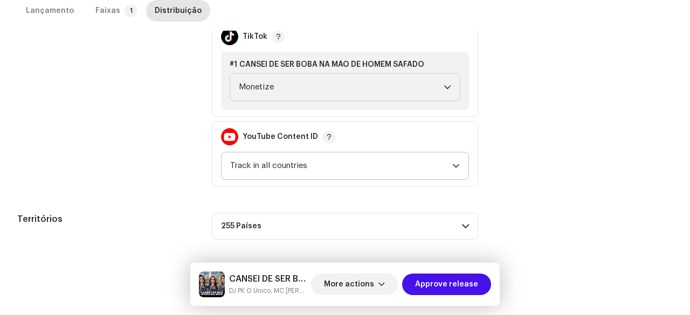
click at [173, 184] on div "Políticas de monetização" at bounding box center [105, 69] width 177 height 236
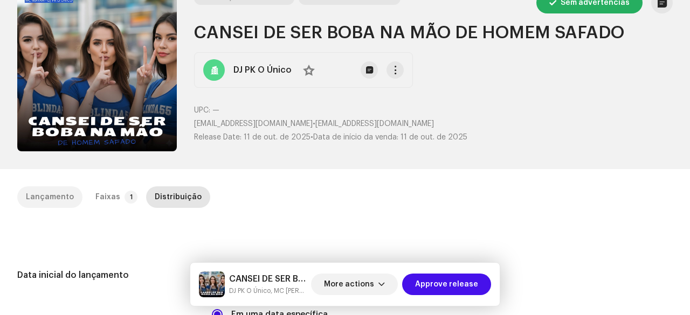
click at [55, 199] on div "Lançamento" at bounding box center [50, 198] width 48 height 22
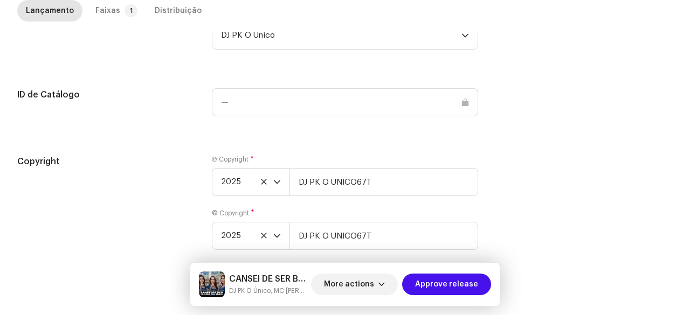
scroll to position [1157, 0]
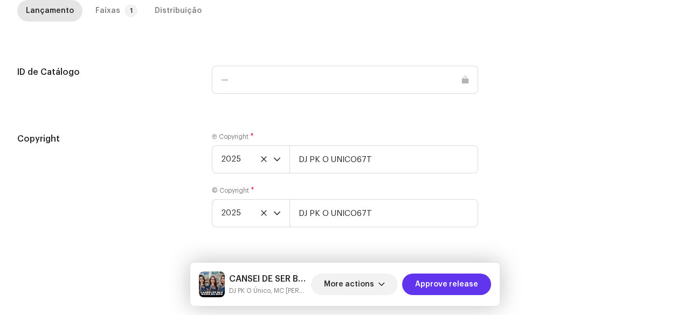
click at [453, 284] on span "Approve release" at bounding box center [446, 285] width 63 height 22
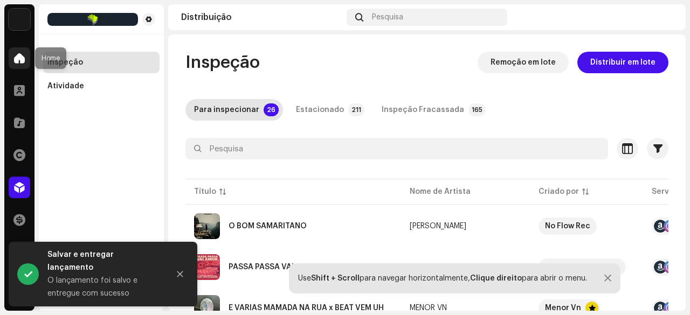
click at [18, 57] on span at bounding box center [19, 58] width 11 height 9
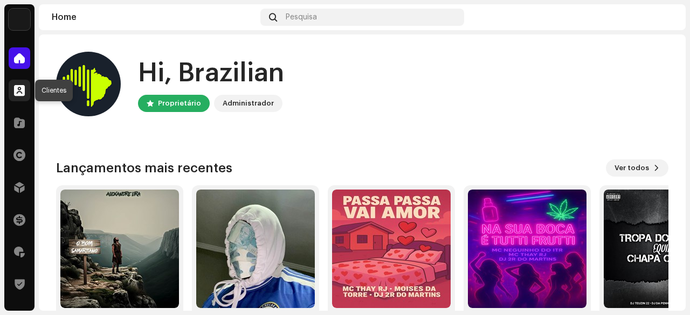
click at [17, 90] on span at bounding box center [19, 90] width 11 height 9
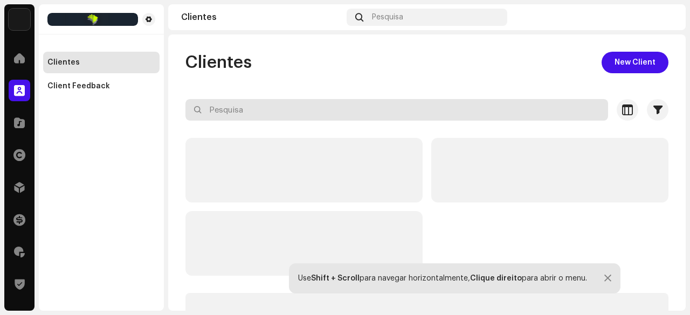
click at [226, 109] on input "text" at bounding box center [396, 110] width 423 height 22
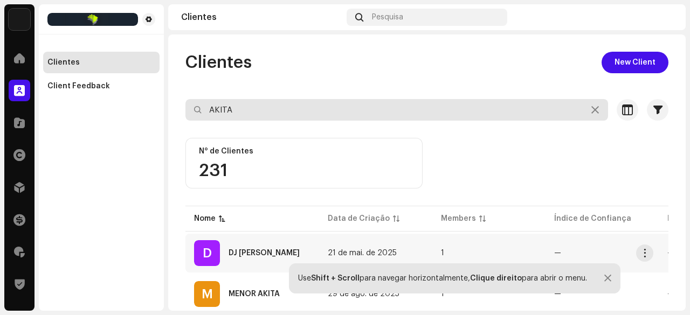
scroll to position [34, 0]
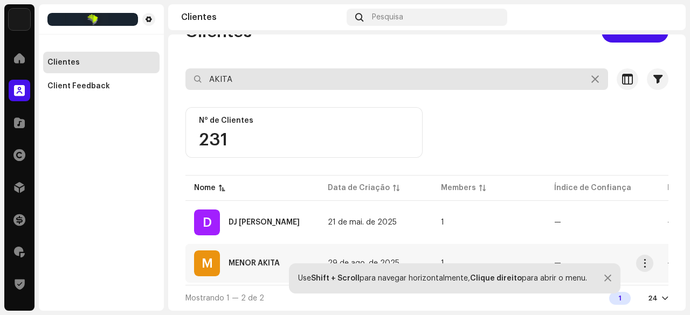
type input "AKITA"
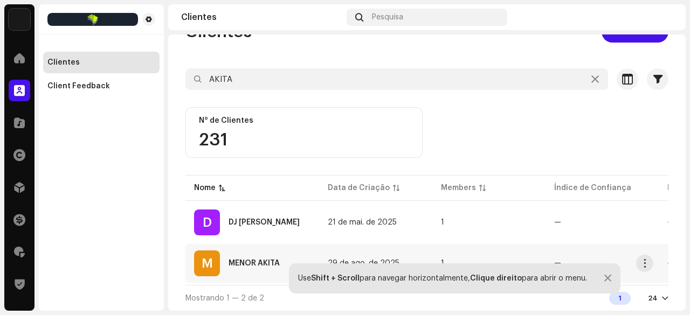
click at [259, 261] on div "MENOR AKITA" at bounding box center [254, 264] width 51 height 8
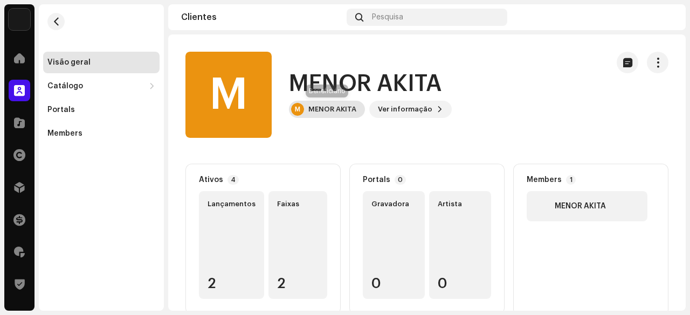
click at [331, 111] on div "MENOR AKITA" at bounding box center [332, 109] width 48 height 9
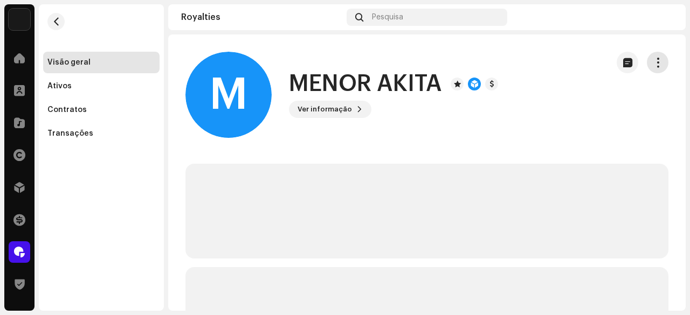
click at [653, 58] on span "button" at bounding box center [658, 62] width 10 height 9
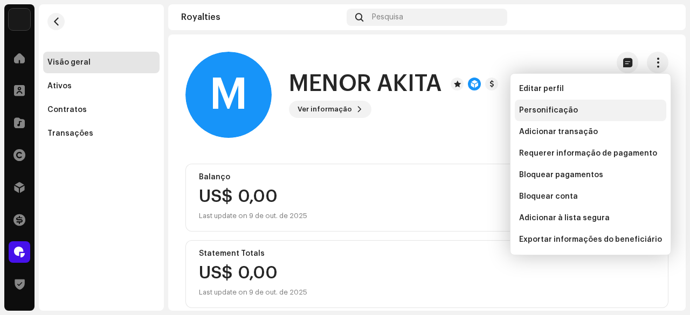
click at [530, 106] on span "Personificação" at bounding box center [548, 110] width 59 height 9
